Goal: Task Accomplishment & Management: Complete application form

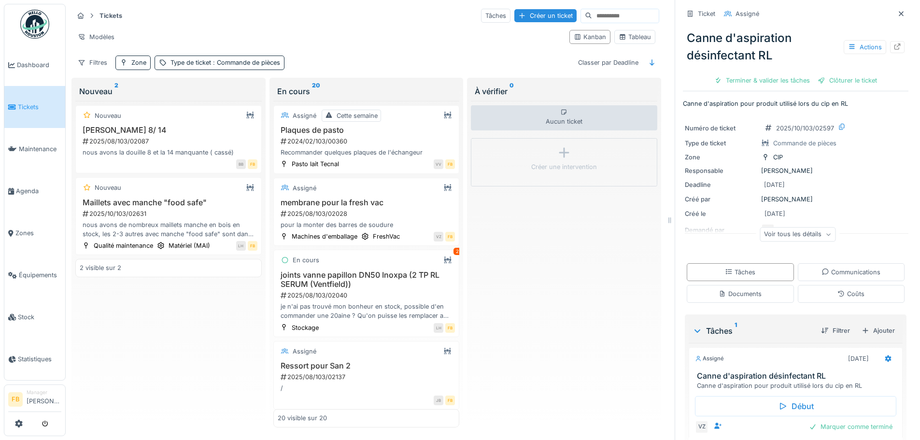
scroll to position [145, 0]
click at [514, 9] on div "Créer un ticket" at bounding box center [545, 15] width 62 height 13
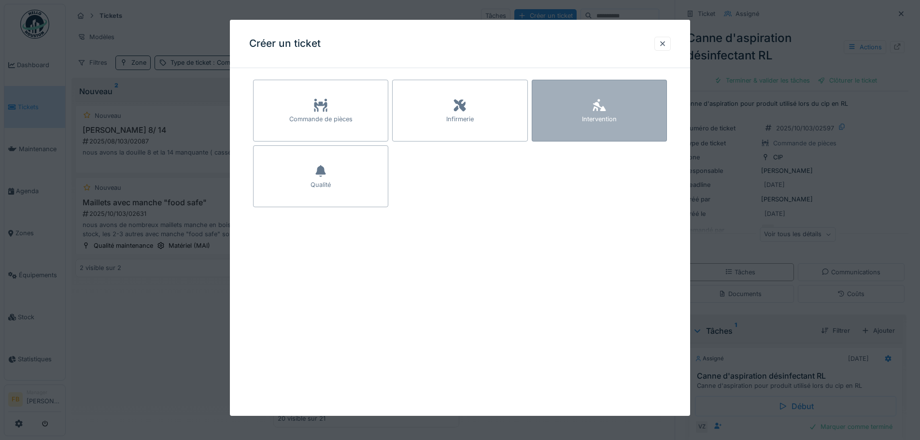
click at [629, 117] on div "Intervention" at bounding box center [598, 111] width 135 height 62
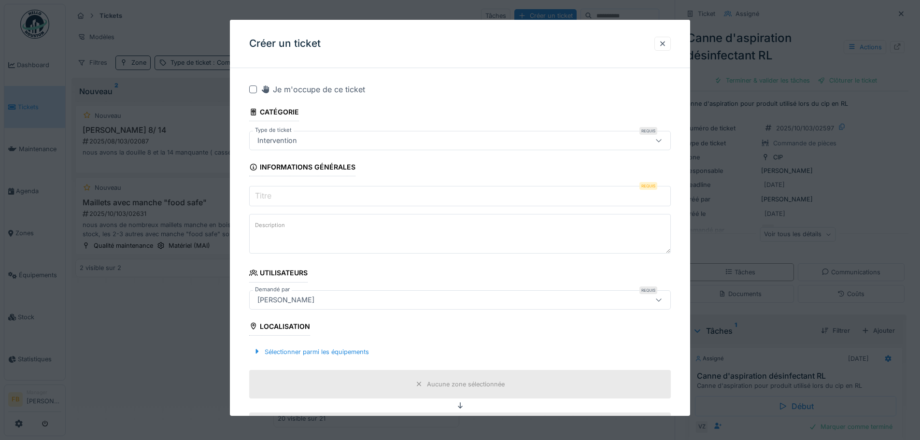
click at [333, 199] on input "Titre" at bounding box center [459, 196] width 421 height 20
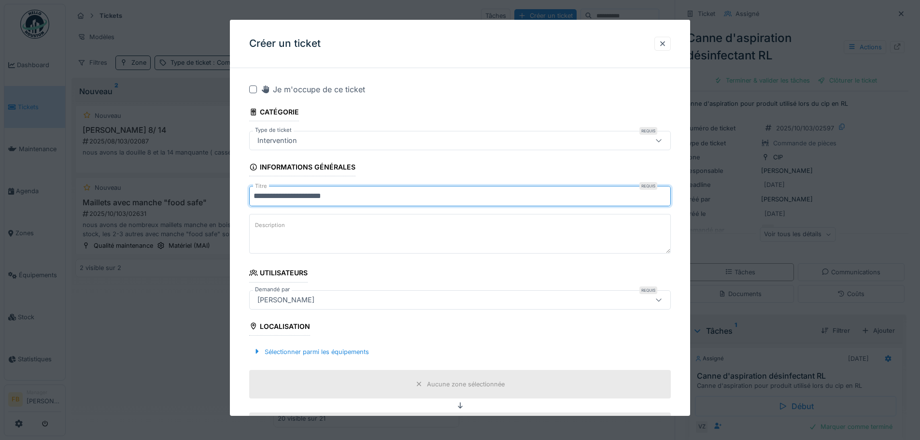
type input "**********"
click at [326, 230] on textarea "Description" at bounding box center [459, 234] width 421 height 40
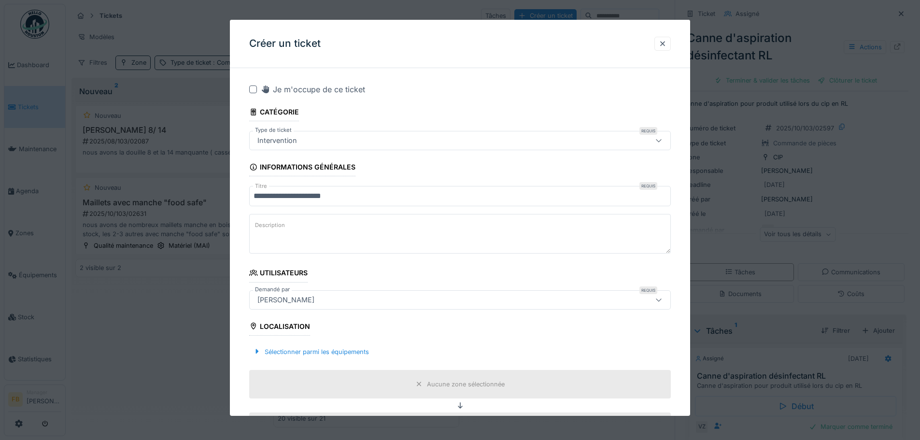
click at [311, 224] on textarea "Description" at bounding box center [459, 234] width 421 height 40
drag, startPoint x: 287, startPoint y: 228, endPoint x: 310, endPoint y: 249, distance: 31.5
click at [286, 229] on textarea "**********" at bounding box center [459, 234] width 421 height 40
click at [433, 227] on textarea "**********" at bounding box center [459, 234] width 421 height 40
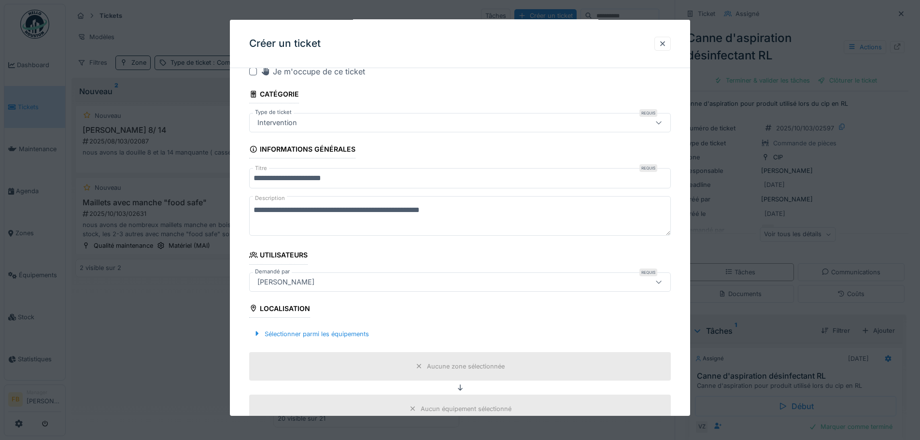
scroll to position [0, 0]
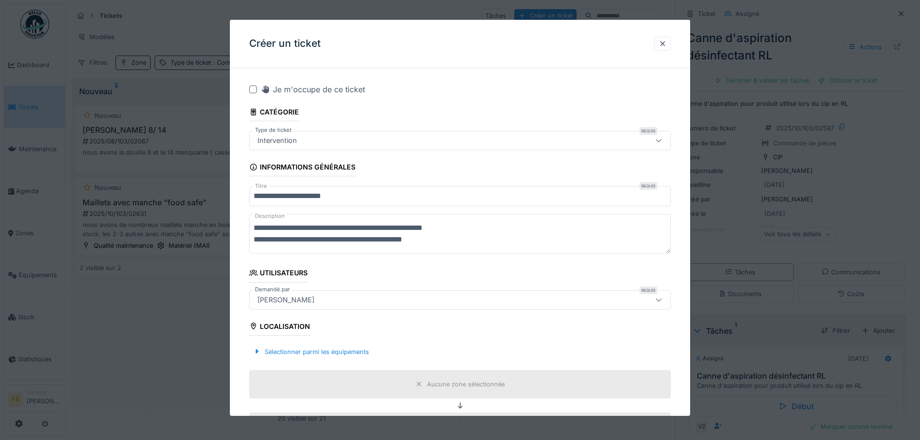
drag, startPoint x: 407, startPoint y: 242, endPoint x: 461, endPoint y: 53, distance: 196.9
click at [461, 53] on div "Créer un ticket" at bounding box center [460, 44] width 460 height 48
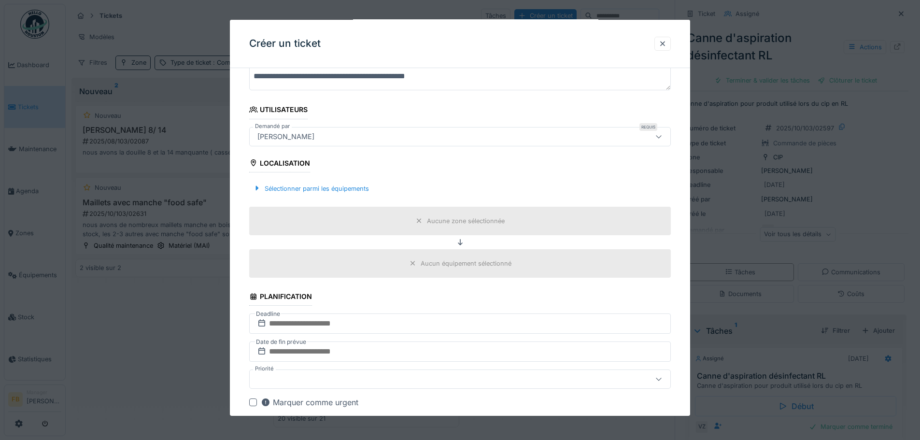
scroll to position [193, 0]
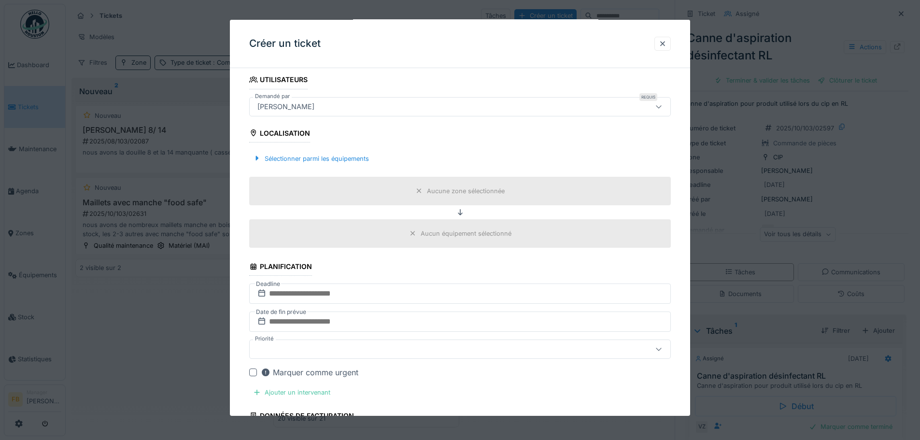
type textarea "**********"
click at [448, 185] on div "Aucune zone sélectionnée" at bounding box center [460, 191] width 96 height 12
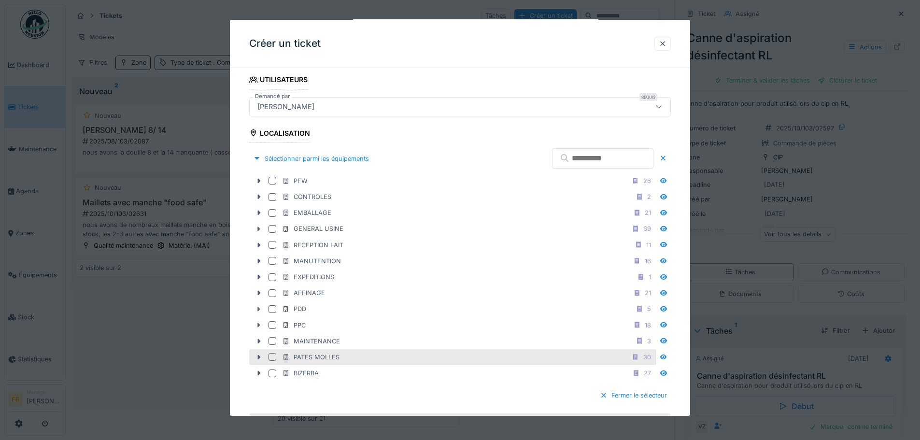
click at [261, 351] on div "PATES MOLLES 30" at bounding box center [452, 357] width 407 height 16
click at [258, 356] on icon at bounding box center [259, 357] width 3 height 5
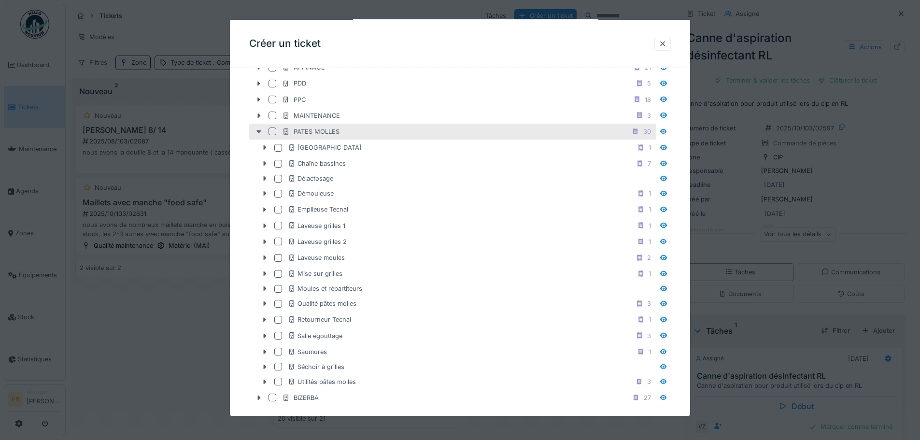
scroll to position [434, 0]
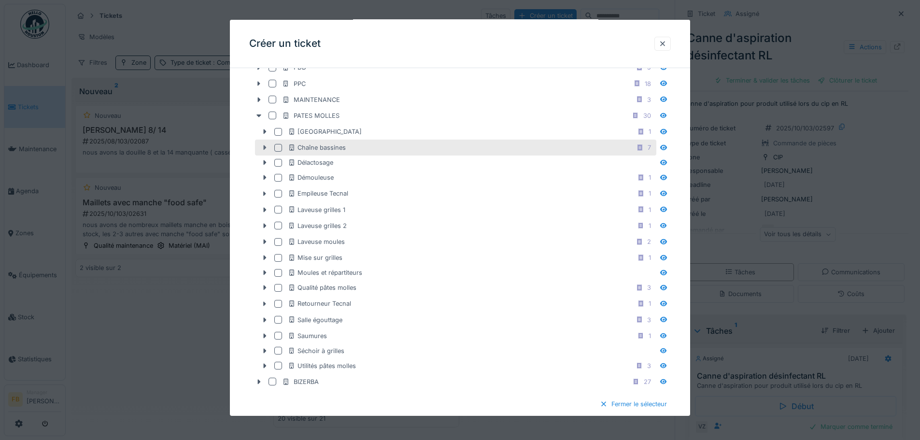
click at [262, 147] on icon at bounding box center [265, 147] width 8 height 6
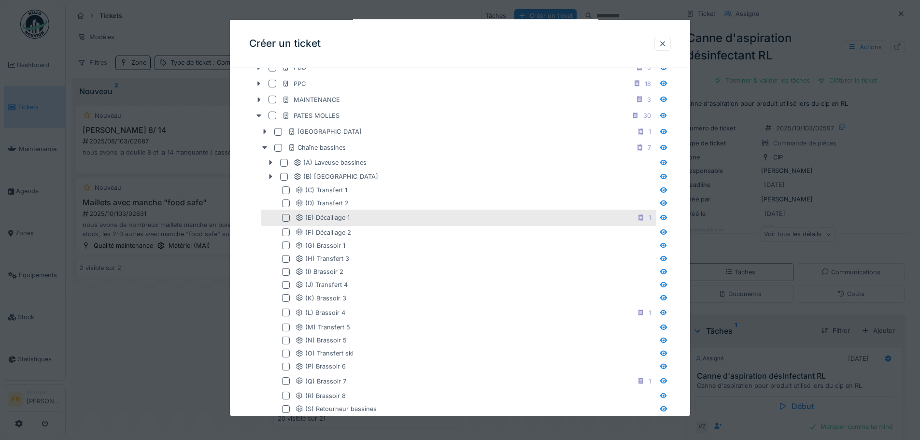
click at [287, 218] on div at bounding box center [286, 218] width 8 height 8
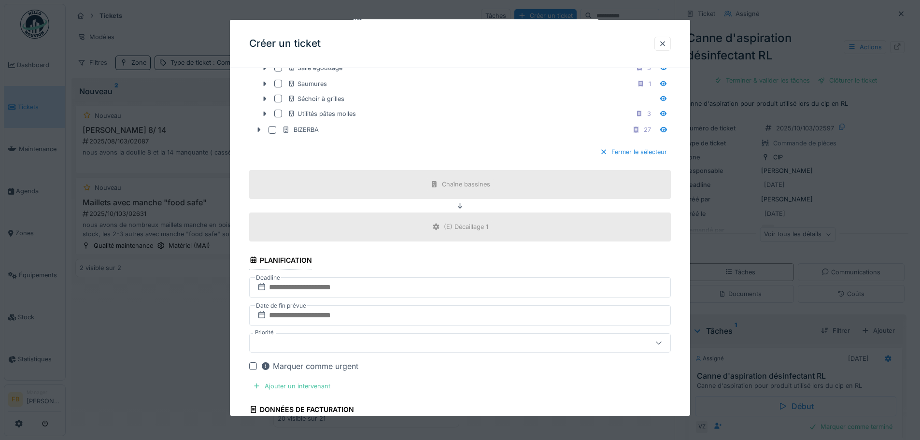
scroll to position [1014, 0]
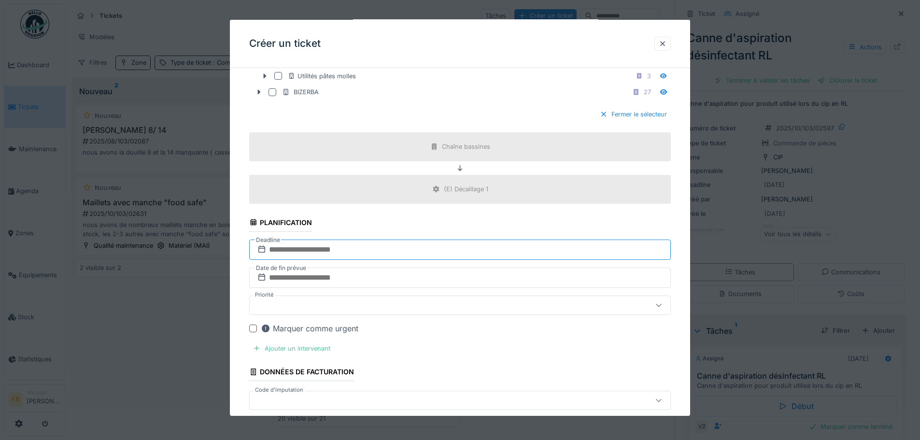
click at [405, 245] on input "text" at bounding box center [459, 249] width 421 height 20
click at [448, 310] on div "1" at bounding box center [445, 313] width 13 height 14
click at [451, 282] on input "text" at bounding box center [459, 277] width 421 height 20
click at [450, 186] on div "1" at bounding box center [445, 188] width 13 height 14
click at [429, 301] on div at bounding box center [434, 305] width 363 height 11
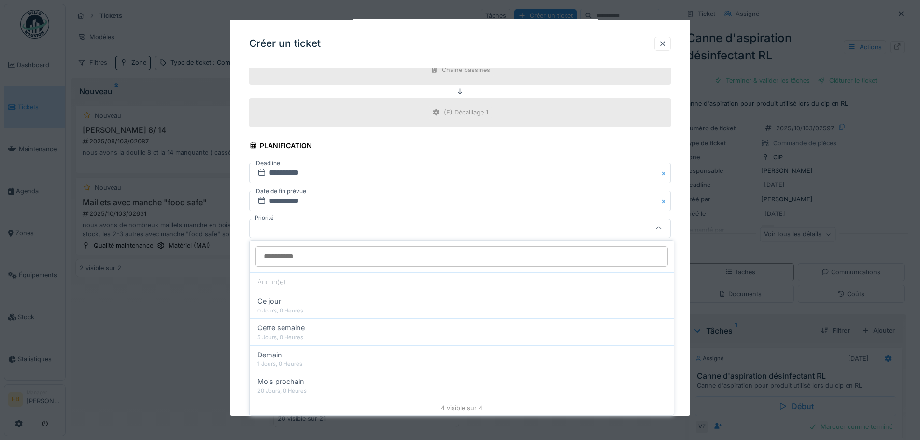
scroll to position [1101, 0]
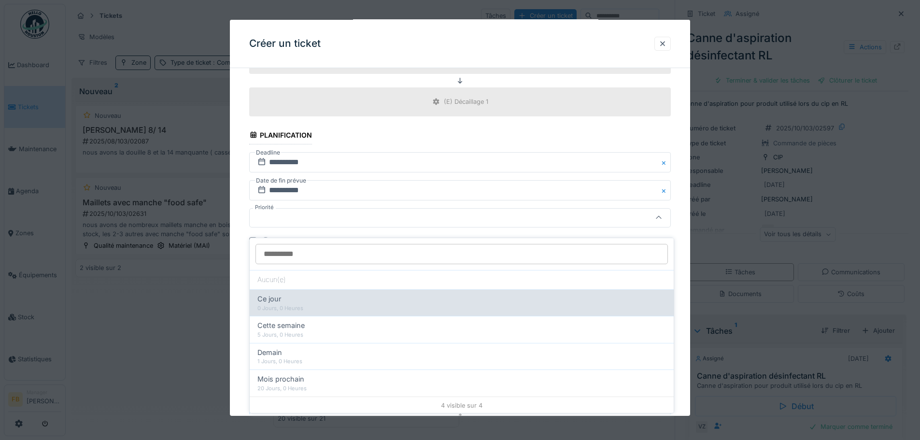
click at [312, 293] on div "Ce jour" at bounding box center [461, 298] width 408 height 11
type input "**"
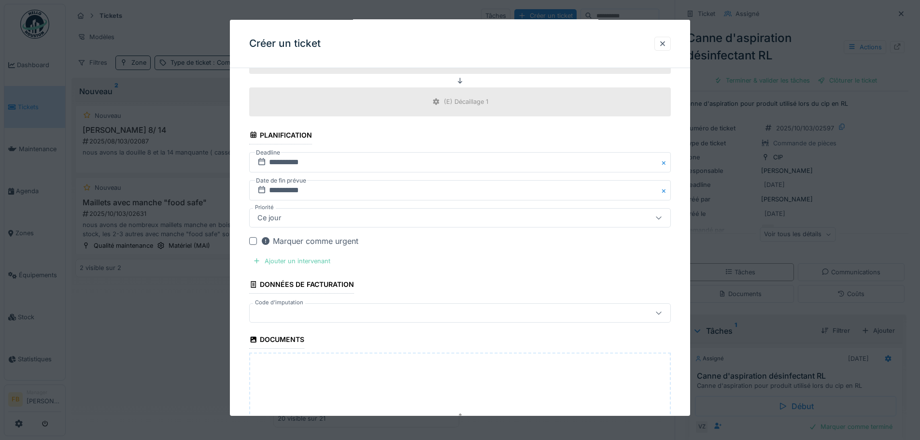
click at [312, 259] on div "Ajouter un intervenant" at bounding box center [291, 260] width 85 height 13
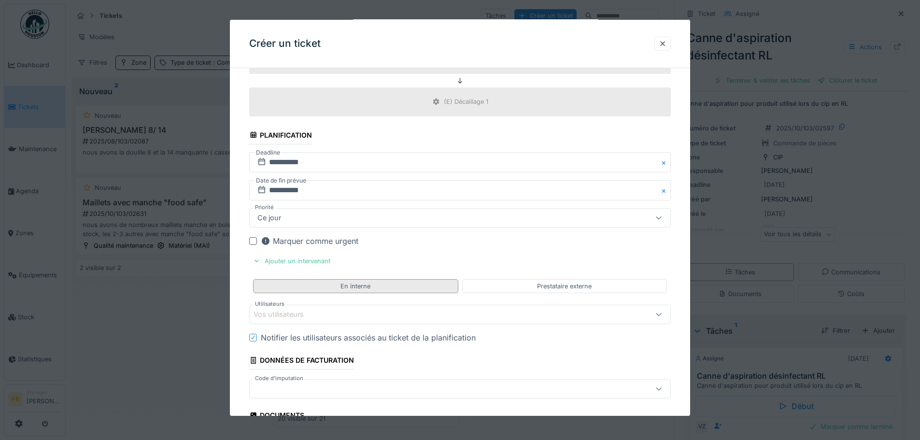
click at [363, 283] on div "En interne" at bounding box center [355, 285] width 30 height 9
click at [355, 309] on div "Vos utilisateurs" at bounding box center [434, 314] width 363 height 11
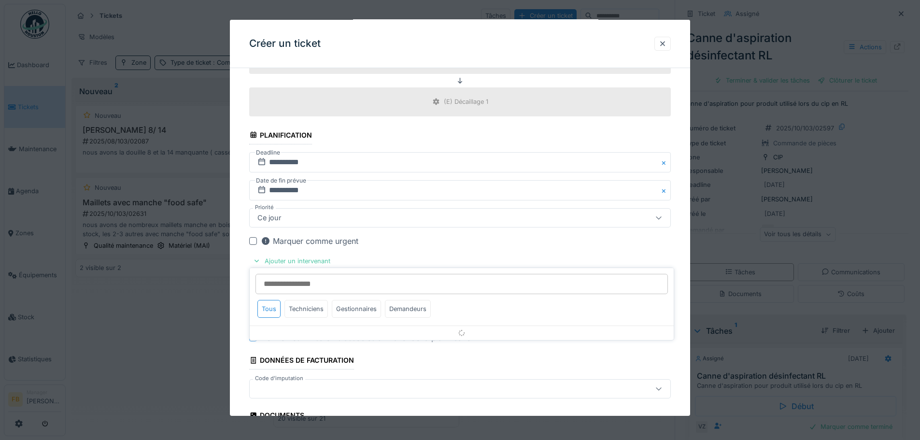
scroll to position [1198, 0]
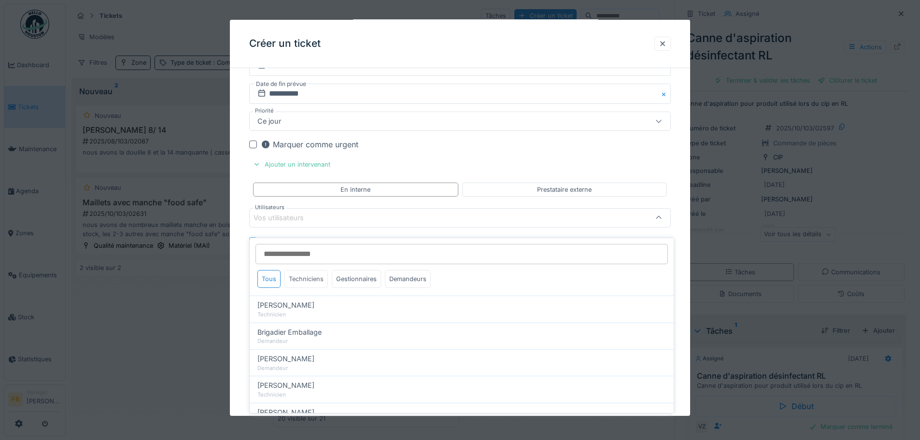
click at [303, 270] on div "Techniciens" at bounding box center [305, 279] width 43 height 18
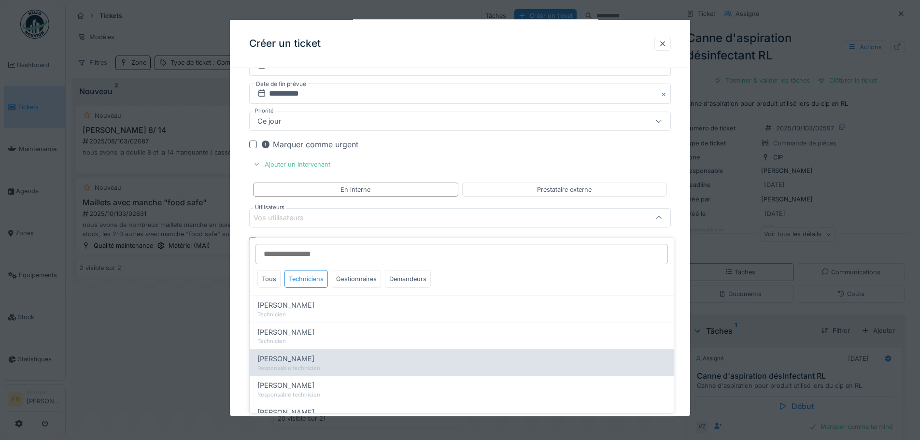
click at [313, 353] on div "[PERSON_NAME]" at bounding box center [461, 358] width 408 height 11
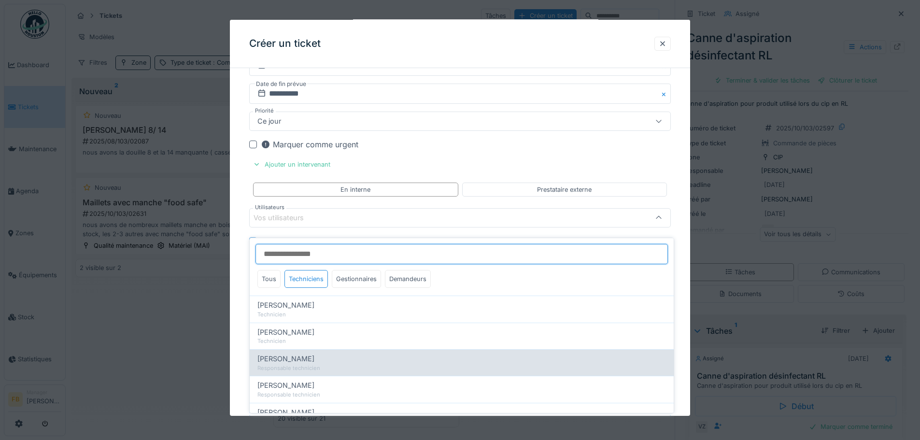
type input "****"
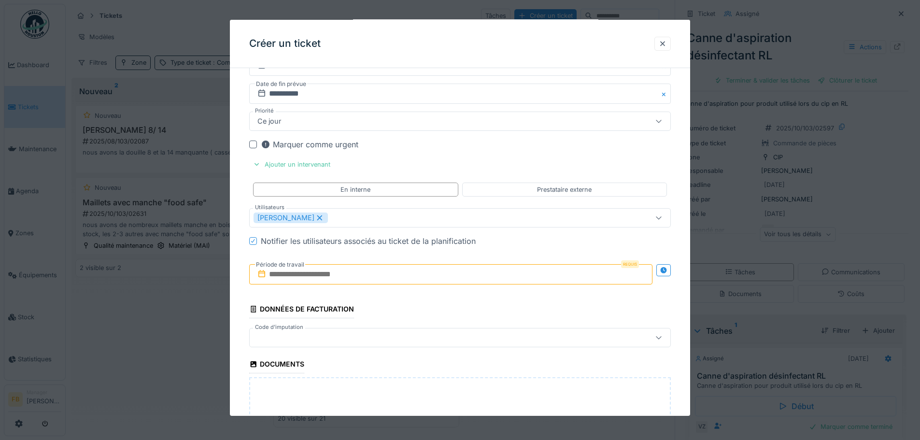
click at [440, 274] on input "text" at bounding box center [450, 274] width 403 height 20
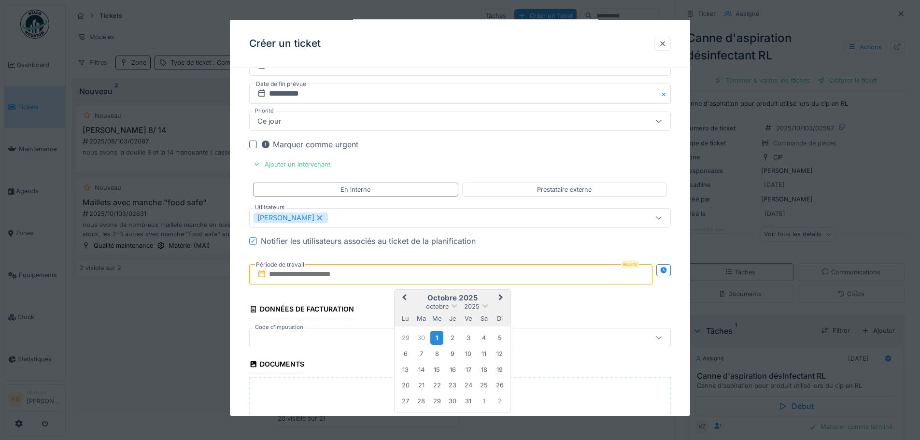
click at [438, 336] on div "1" at bounding box center [436, 338] width 13 height 14
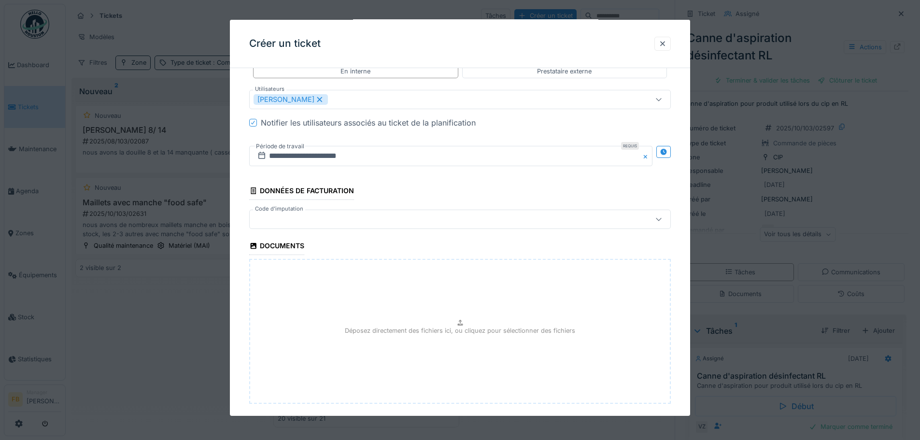
scroll to position [1342, 0]
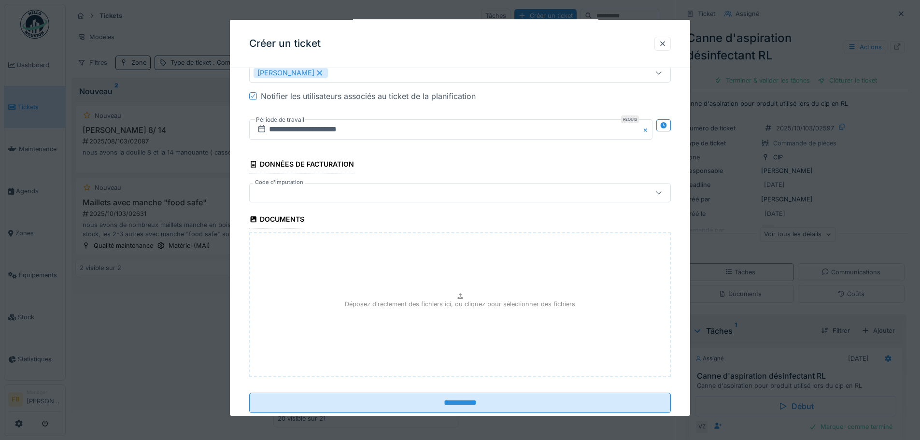
click at [453, 295] on div "Déposez directement des fichiers ici, ou cliquez pour sélectionner des fichiers" at bounding box center [459, 304] width 421 height 145
type input "**********"
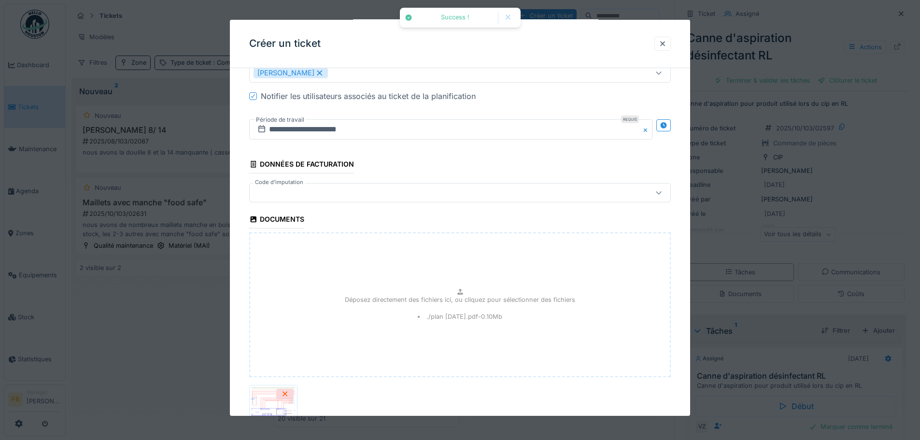
click at [450, 307] on div "Déposez directement des fichiers ici, ou cliquez pour sélectionner des fichiers…" at bounding box center [459, 304] width 421 height 145
type input "**********"
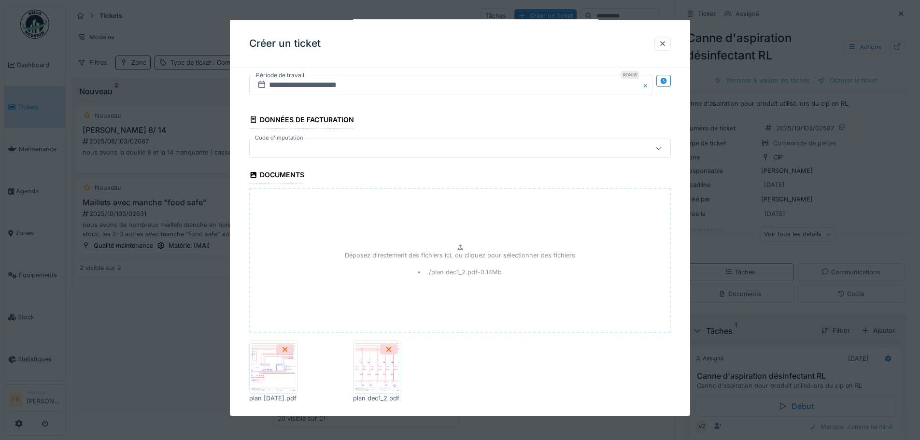
scroll to position [1437, 0]
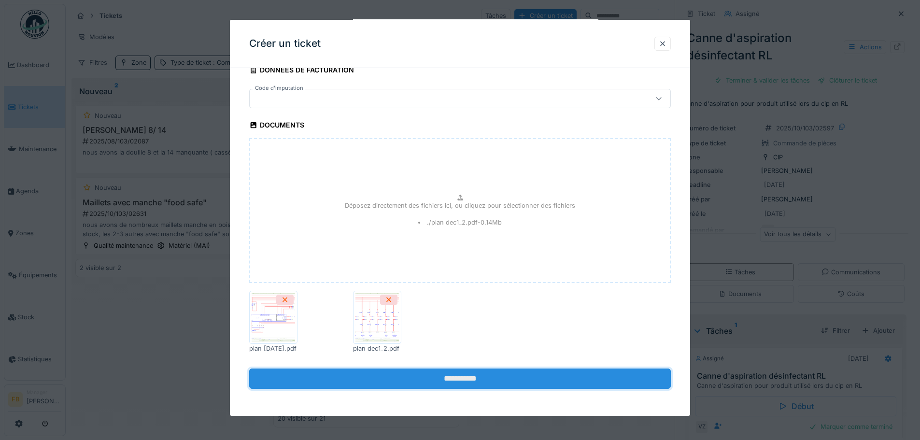
click at [464, 373] on input "**********" at bounding box center [459, 378] width 421 height 20
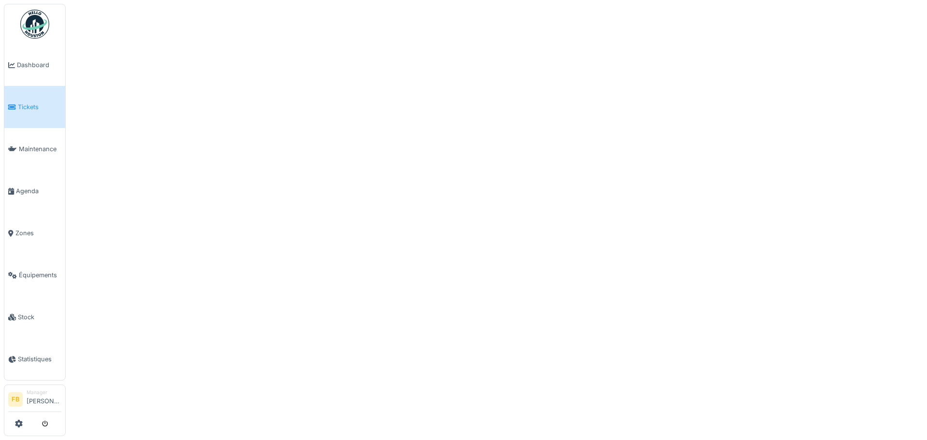
click at [42, 111] on link "Tickets" at bounding box center [34, 107] width 61 height 42
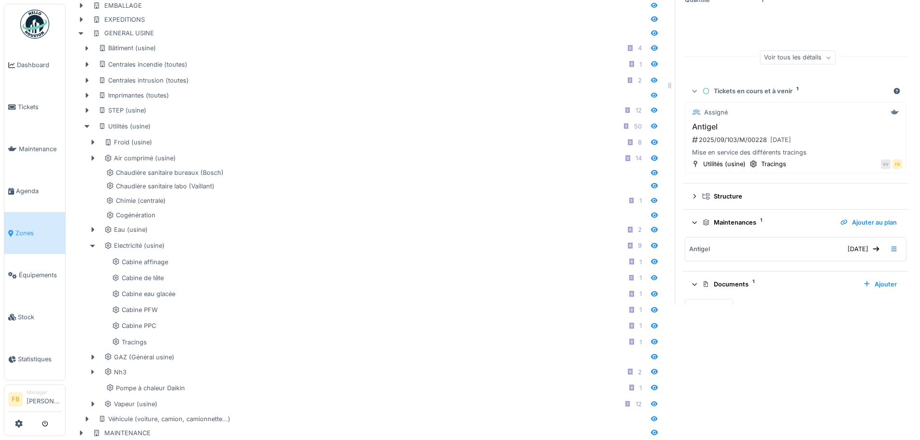
scroll to position [101, 0]
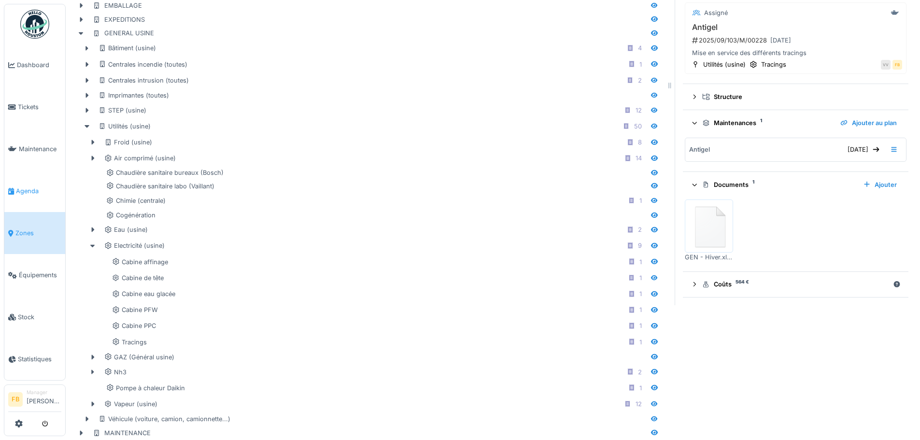
click at [29, 182] on link "Agenda" at bounding box center [34, 191] width 61 height 42
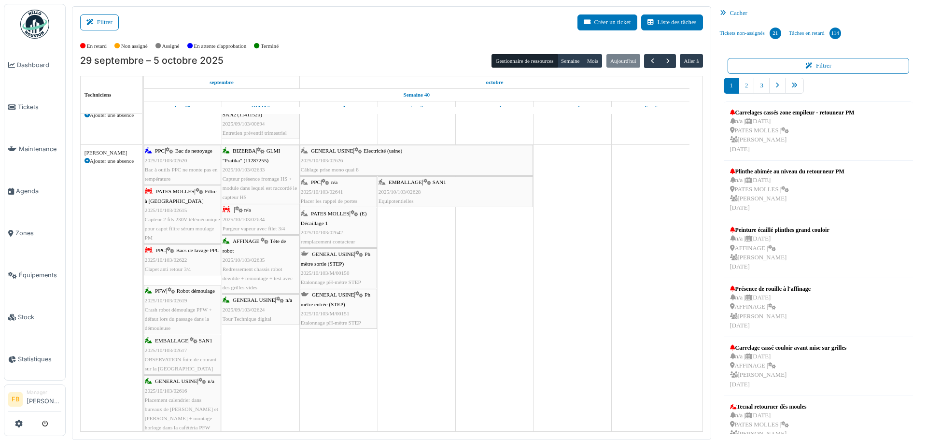
scroll to position [483, 0]
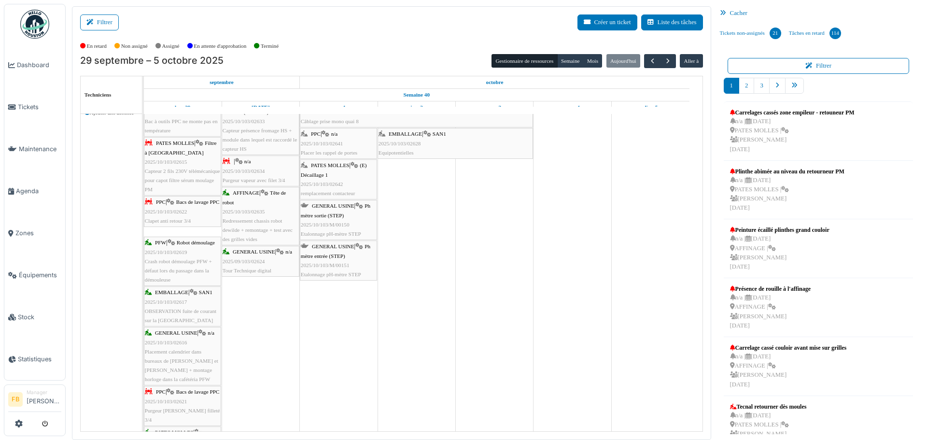
click at [342, 188] on div "PATES MOLLES | (E) Décaillage 1 2025/10/103/02642 remplacement contacteur" at bounding box center [338, 179] width 75 height 37
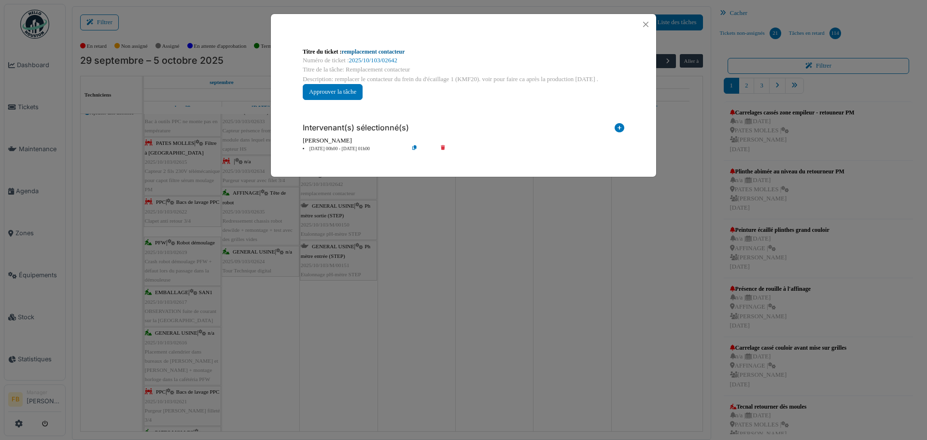
click at [405, 50] on link "remplacement contacteur" at bounding box center [373, 51] width 63 height 7
click at [645, 23] on button "Close" at bounding box center [645, 24] width 13 height 13
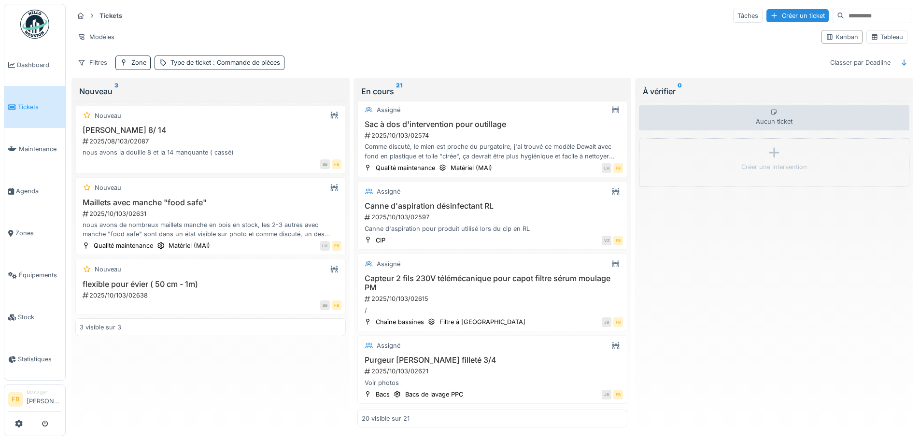
scroll to position [1253, 0]
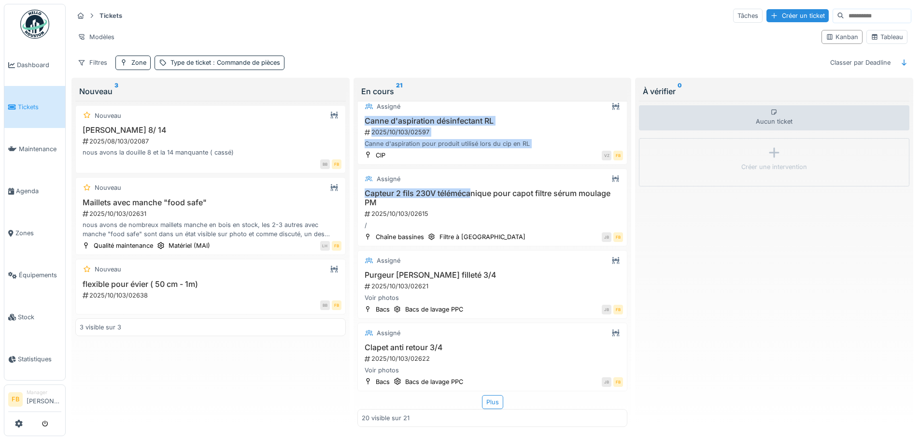
drag, startPoint x: 470, startPoint y: 189, endPoint x: 208, endPoint y: 347, distance: 305.7
click at [208, 347] on div "Tickets Tâches Créer un ticket Modèles Kanban Tableau Filtres Zone Type de tick…" at bounding box center [493, 219] width 846 height 431
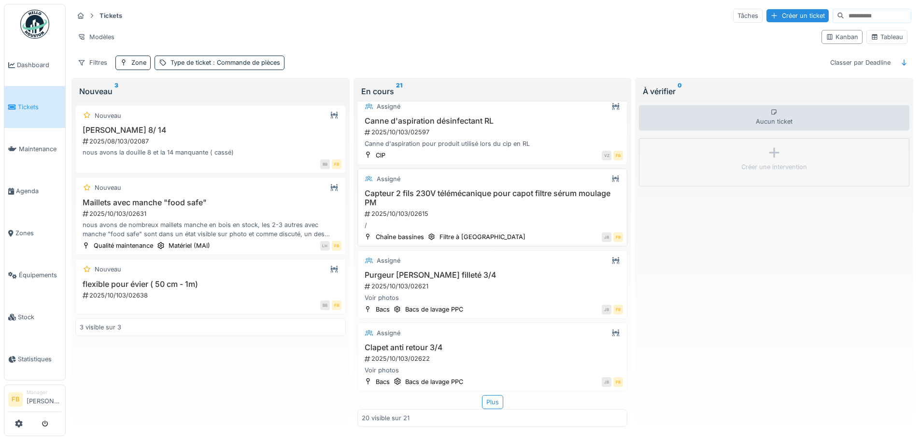
click at [410, 224] on div "Assigné Capteur 2 fils 230V télémécanique pour capot filtre sérum moulage PM 20…" at bounding box center [492, 207] width 270 height 78
drag, startPoint x: 461, startPoint y: 210, endPoint x: 370, endPoint y: 216, distance: 91.4
click at [370, 216] on div "Capteur 2 fils 230V télémécanique pour capot filtre sérum moulage PM 2025/10/10…" at bounding box center [493, 209] width 262 height 41
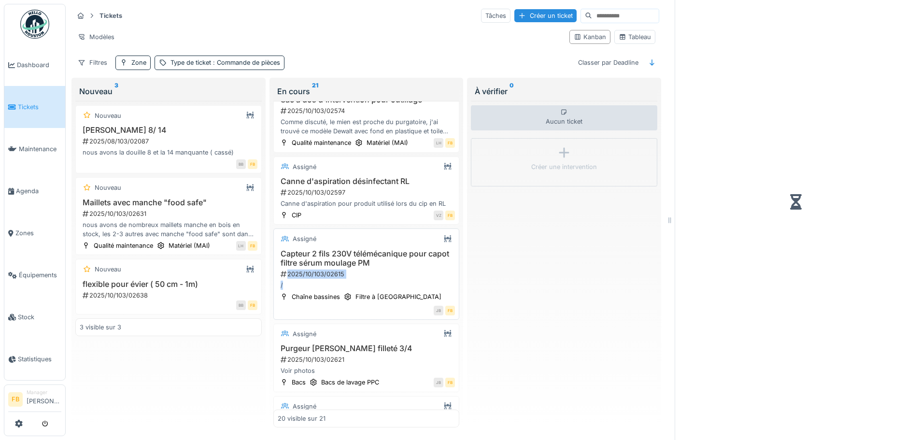
scroll to position [1374, 0]
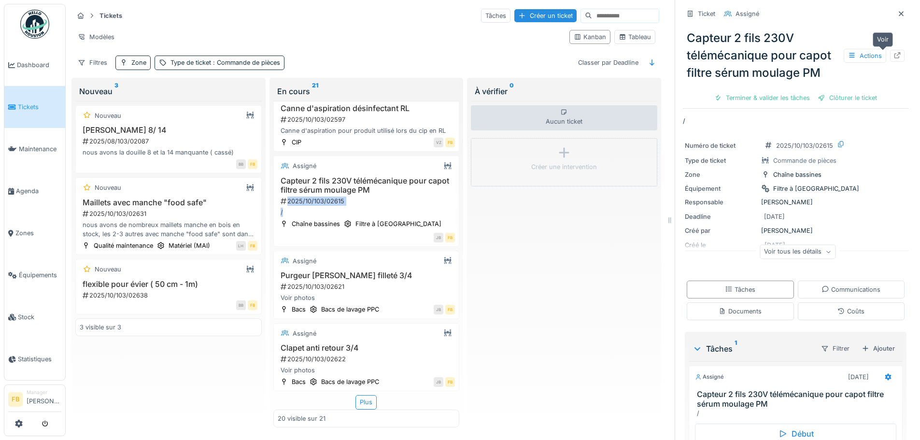
click at [894, 54] on icon at bounding box center [897, 55] width 6 height 6
click at [897, 14] on icon at bounding box center [901, 14] width 8 height 6
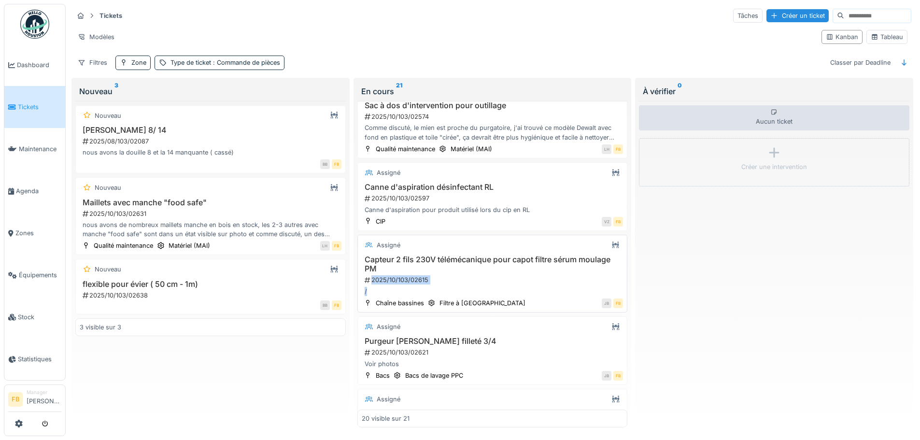
scroll to position [1157, 0]
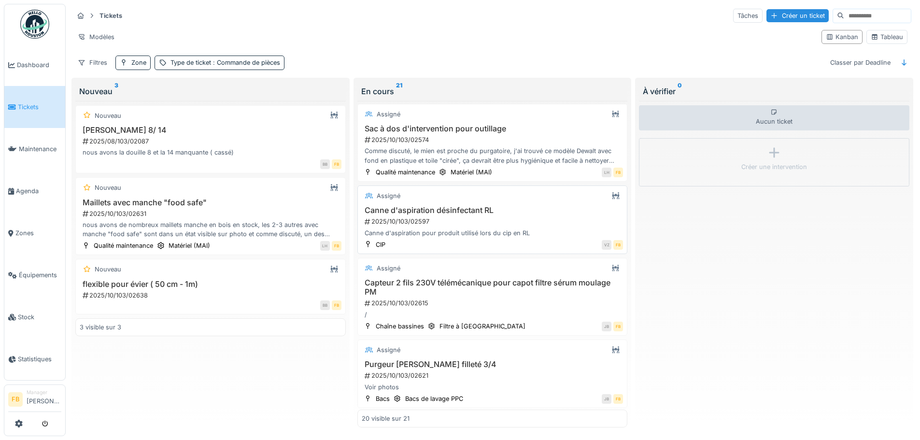
click at [471, 228] on div "Canne d'aspiration pour produit utilisé lors du cip en RL" at bounding box center [493, 232] width 262 height 9
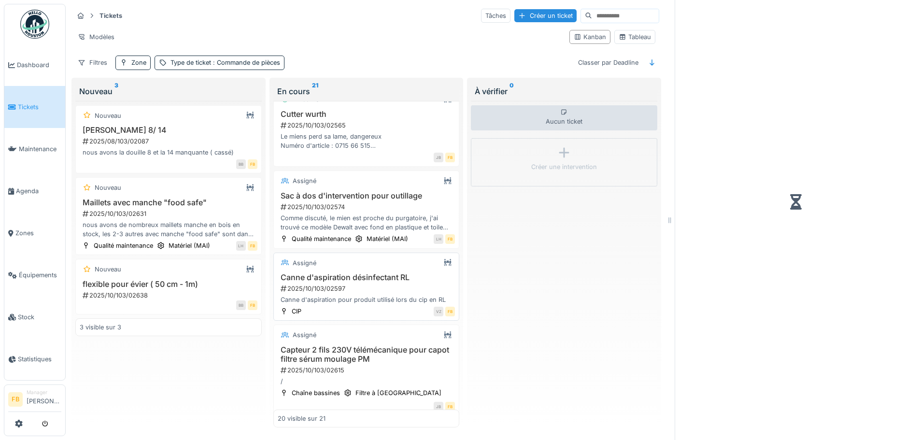
scroll to position [1278, 0]
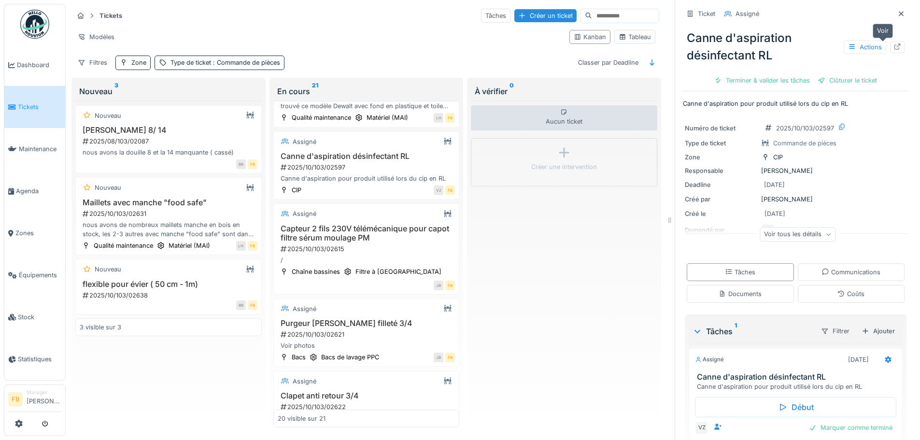
click at [894, 49] on icon at bounding box center [897, 46] width 6 height 6
